Goal: Information Seeking & Learning: Compare options

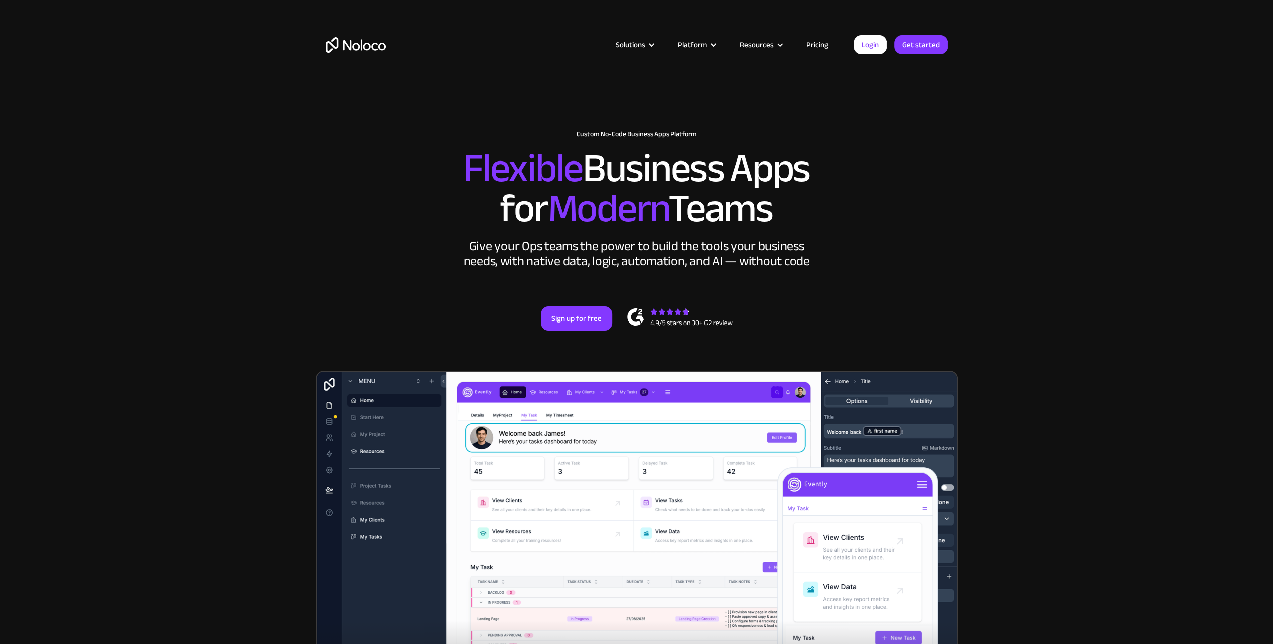
click at [355, 42] on img "home" at bounding box center [356, 45] width 60 height 16
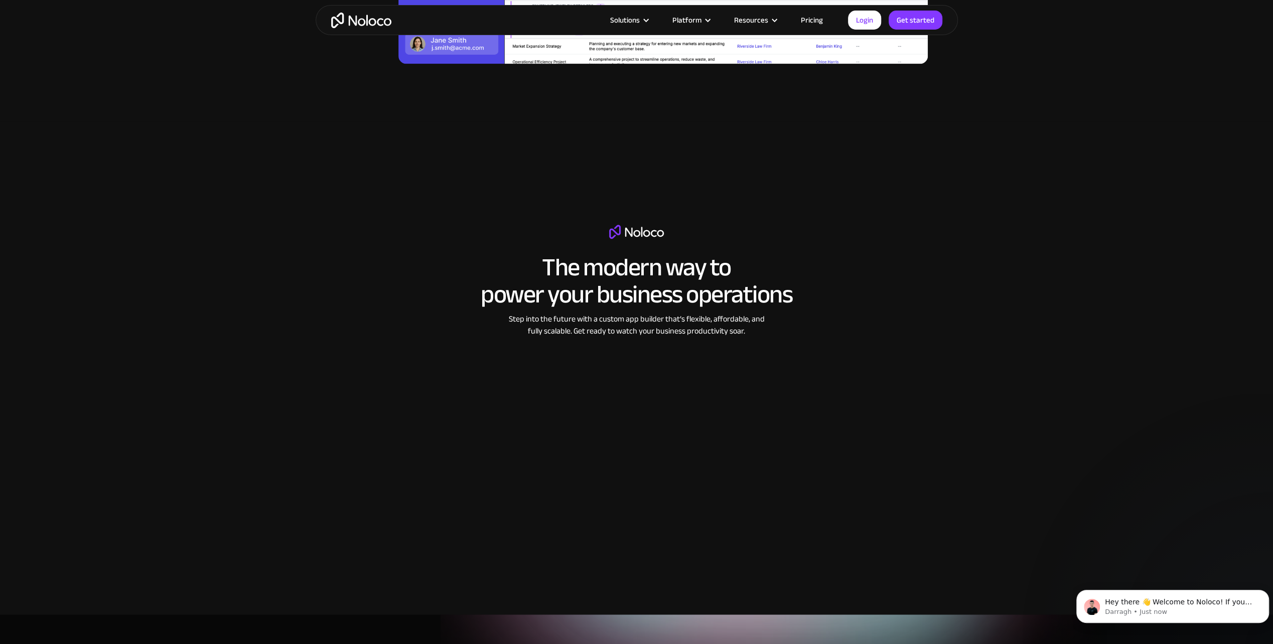
scroll to position [1555, 0]
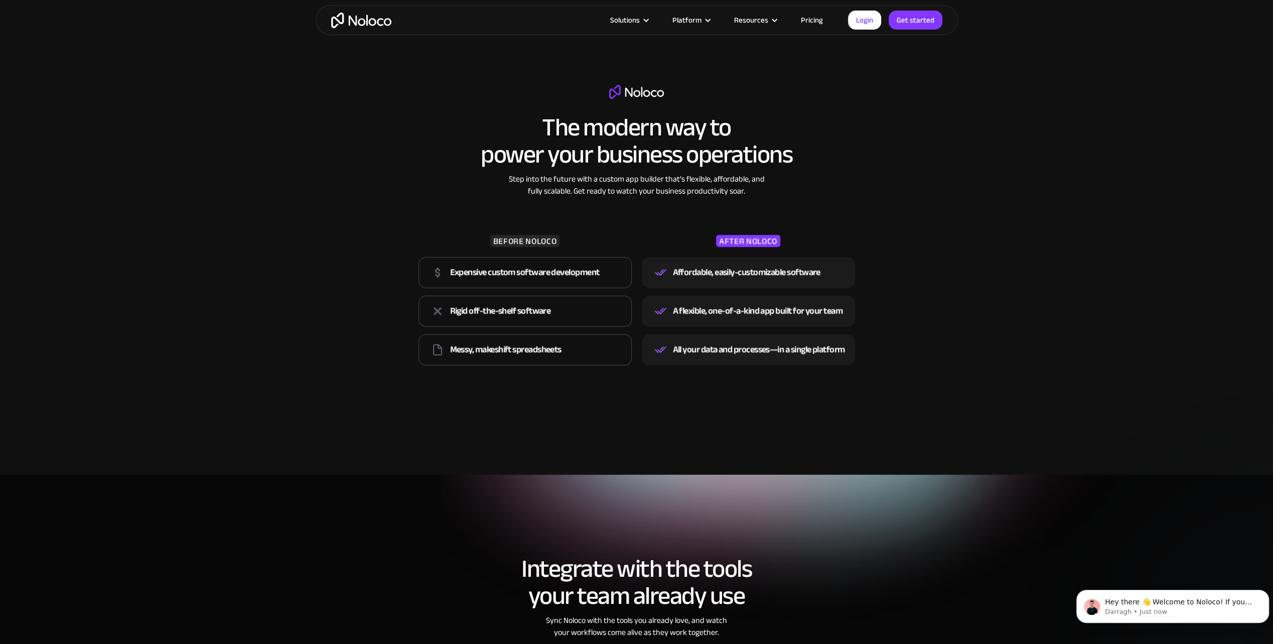
drag, startPoint x: 1069, startPoint y: 188, endPoint x: 1028, endPoint y: 141, distance: 61.8
click at [1028, 141] on section "The modern way to power your business operations Step into the future with a cu…" at bounding box center [636, 227] width 1273 height 493
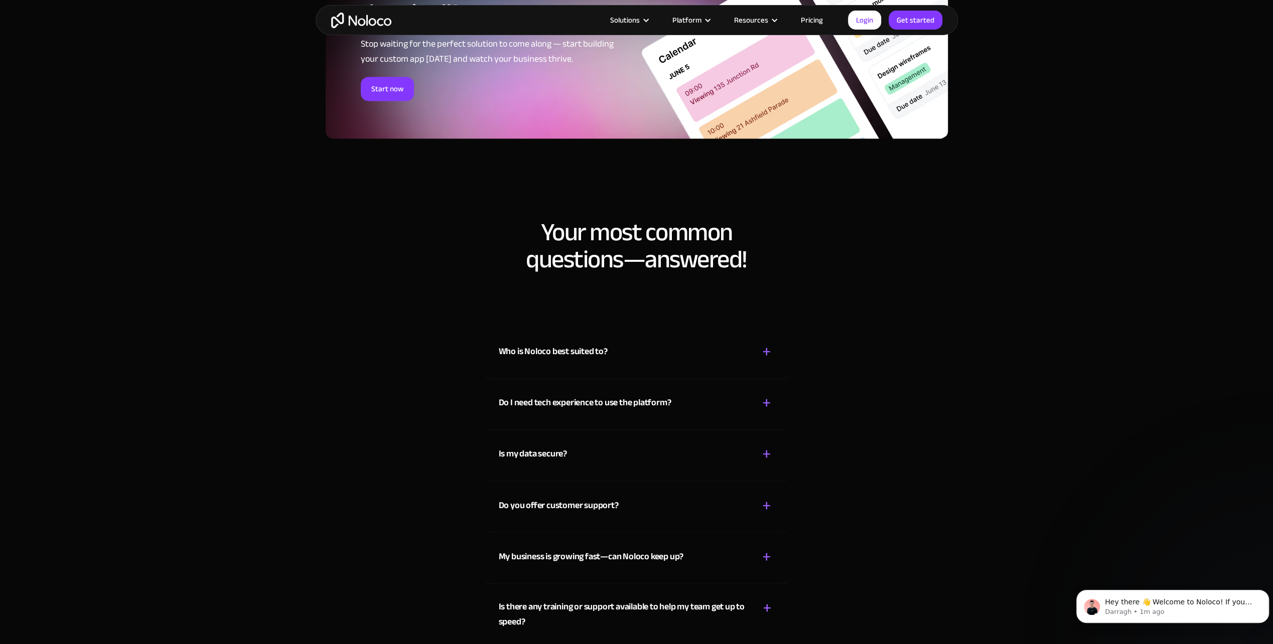
scroll to position [5268, 0]
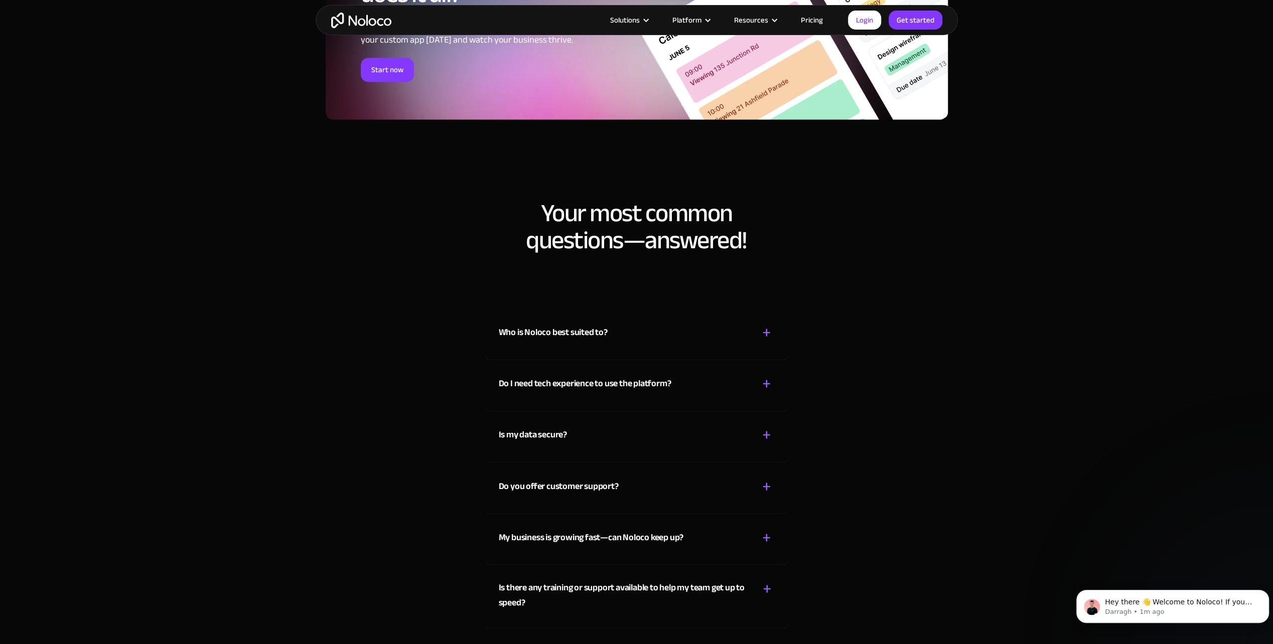
click at [767, 328] on div "+" at bounding box center [766, 333] width 9 height 18
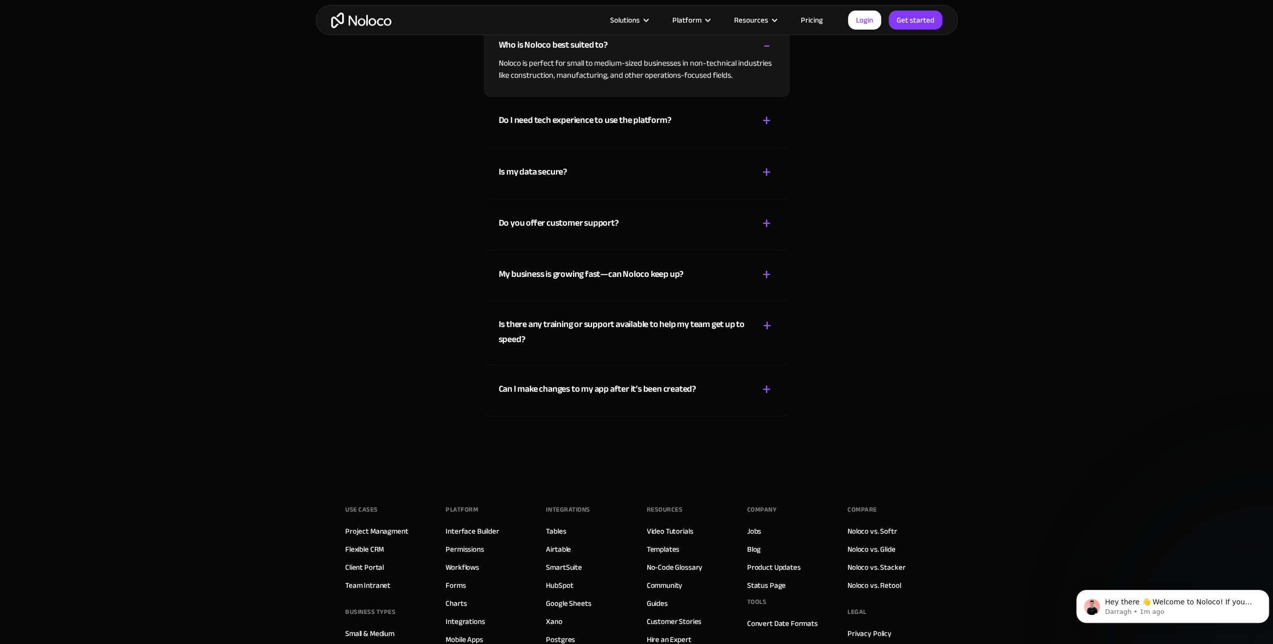
scroll to position [5569, 0]
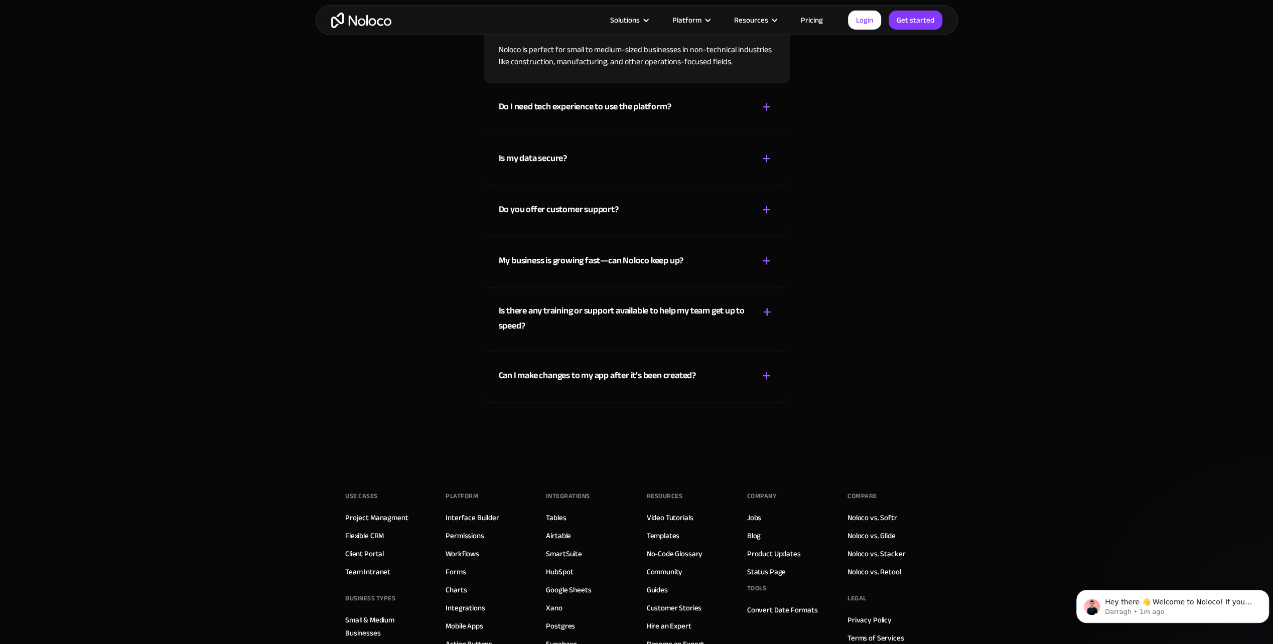
click at [821, 21] on link "Pricing" at bounding box center [811, 20] width 47 height 13
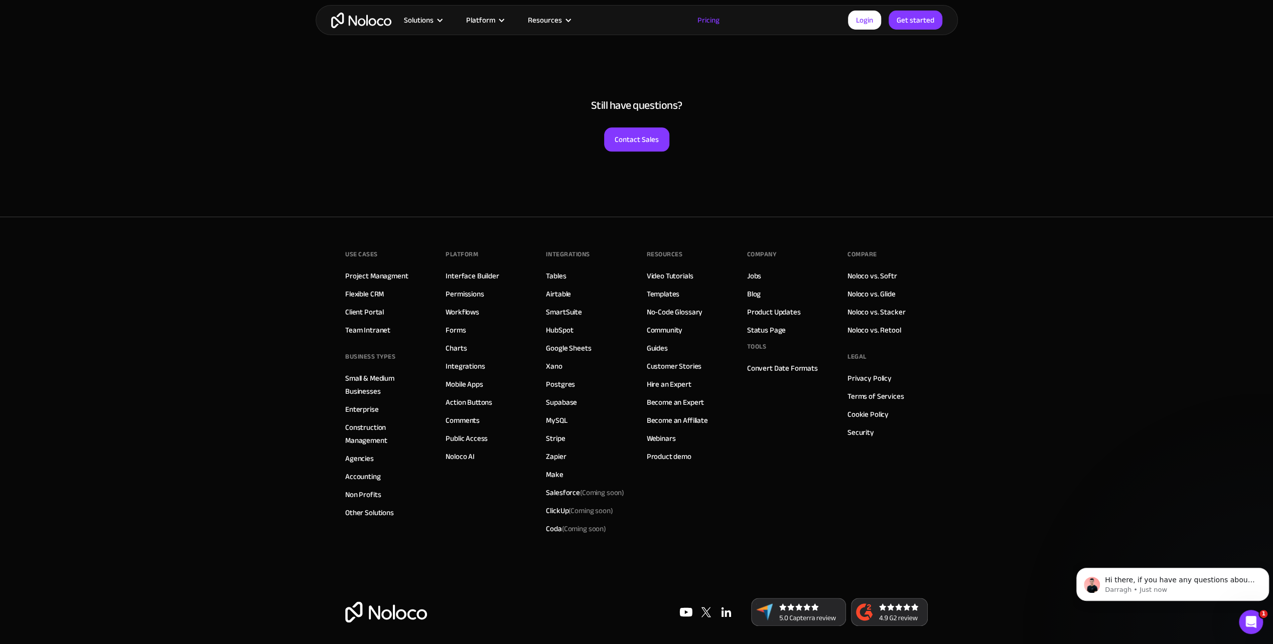
scroll to position [4966, 0]
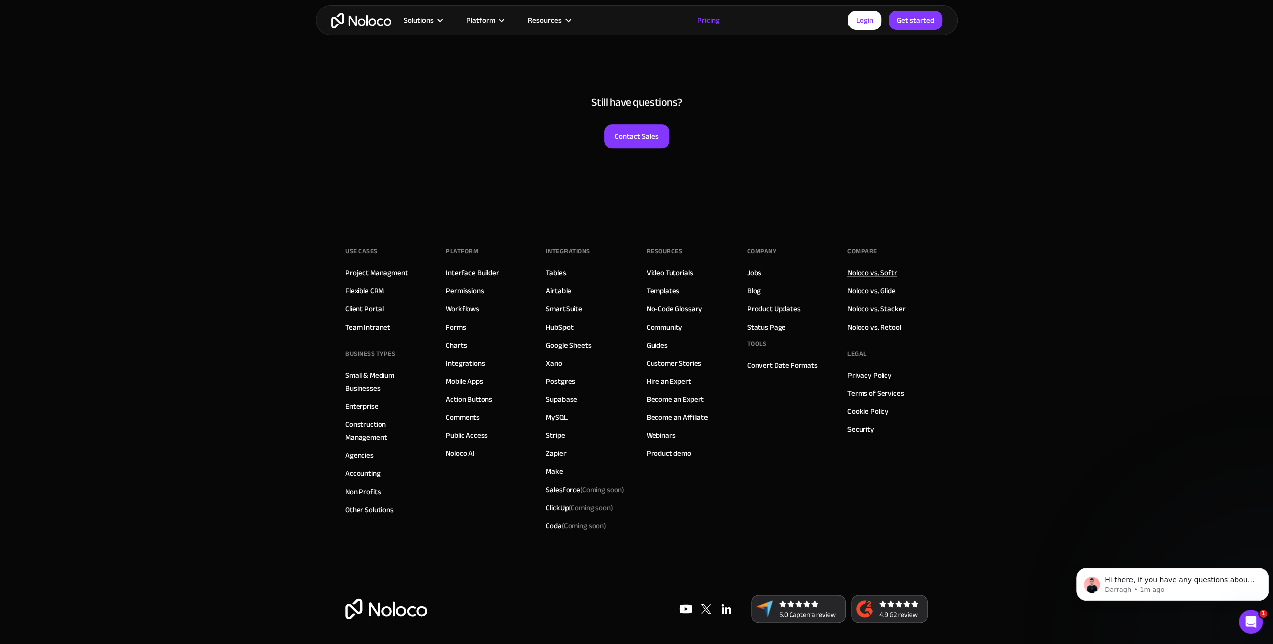
click at [880, 266] on link "Noloco vs. Softr" at bounding box center [872, 272] width 50 height 13
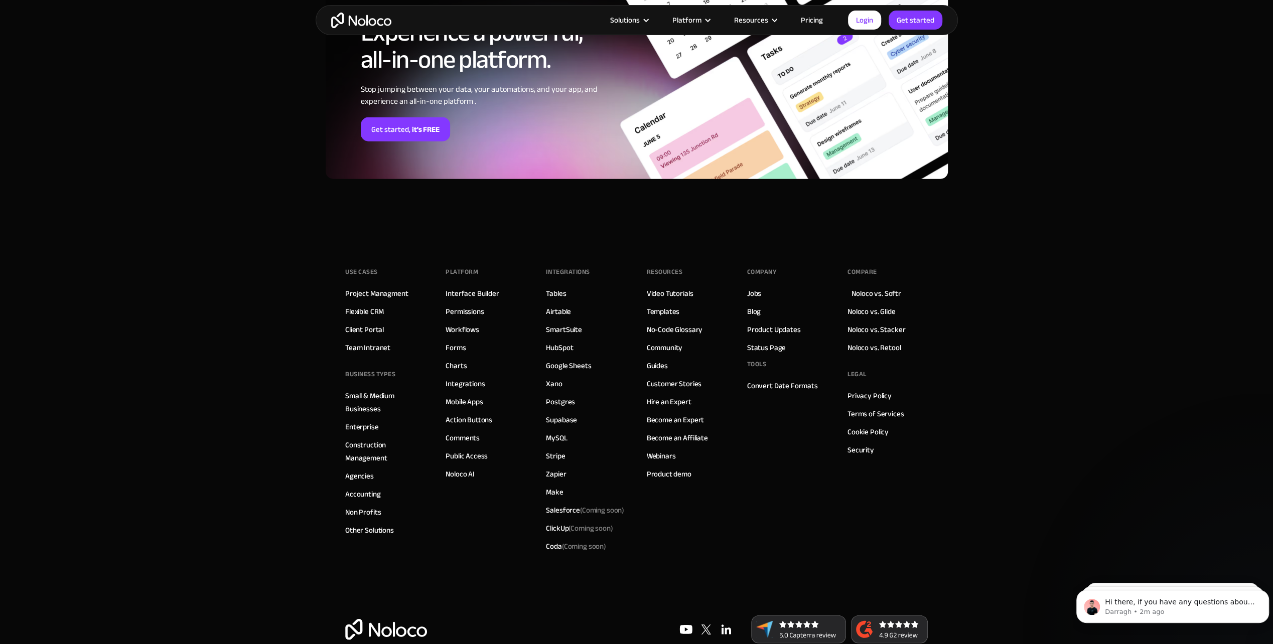
scroll to position [2710, 0]
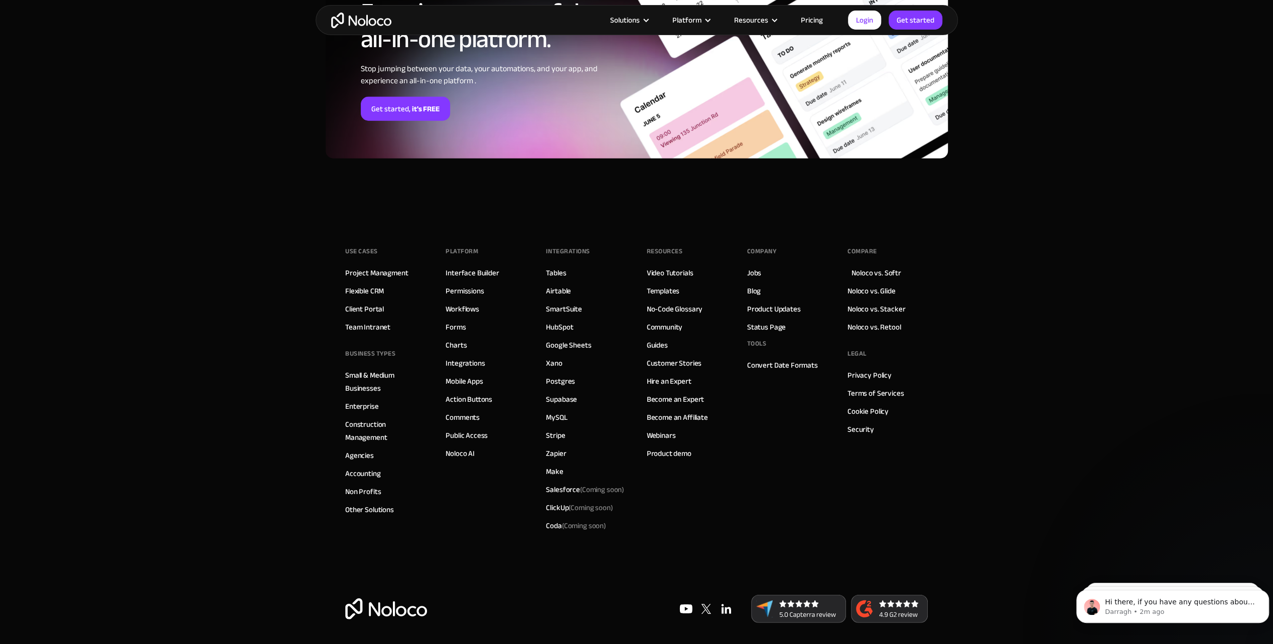
click at [877, 604] on img at bounding box center [889, 609] width 77 height 28
